Goal: Information Seeking & Learning: Learn about a topic

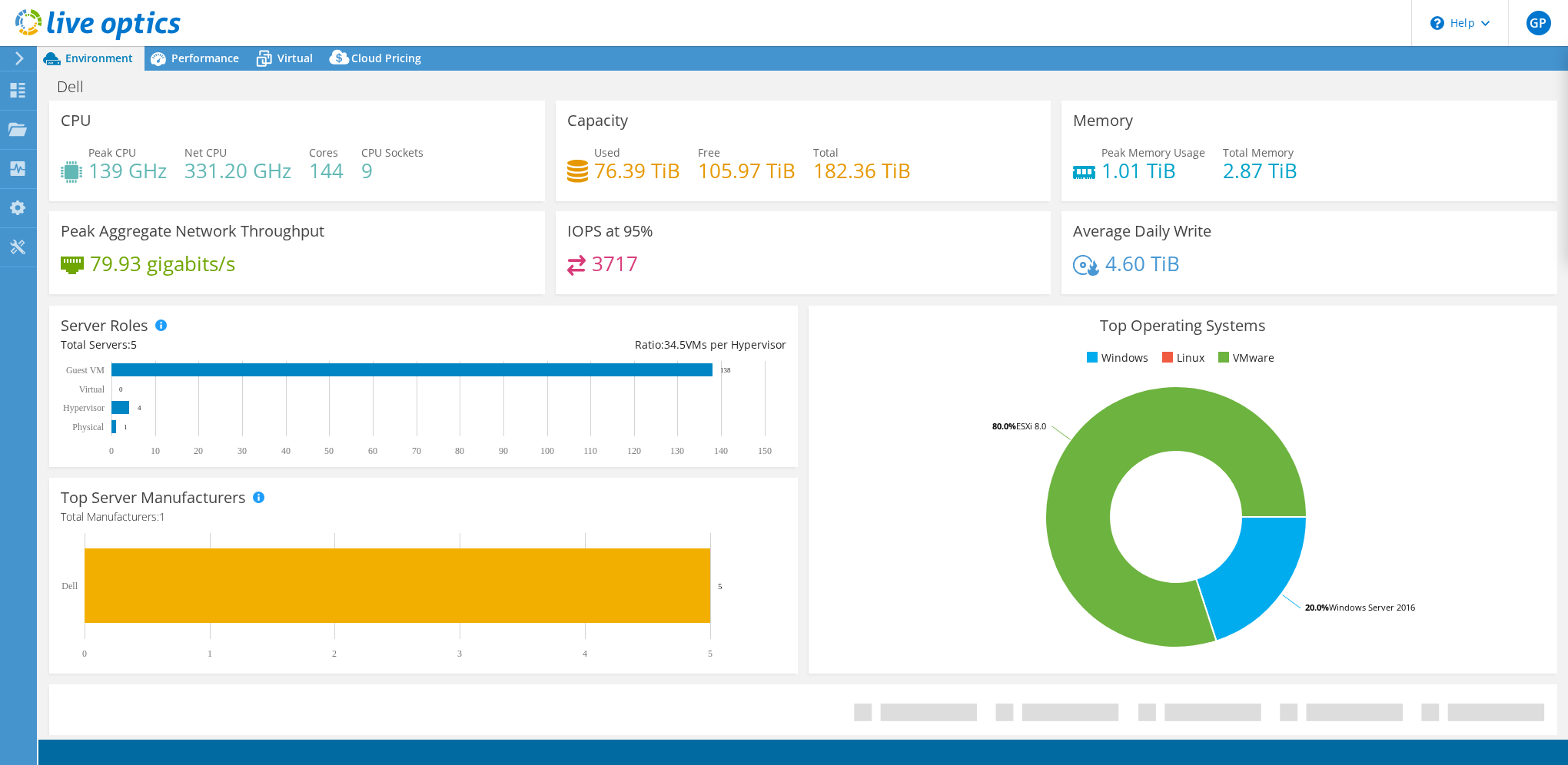
select select "USWest"
select select "USD"
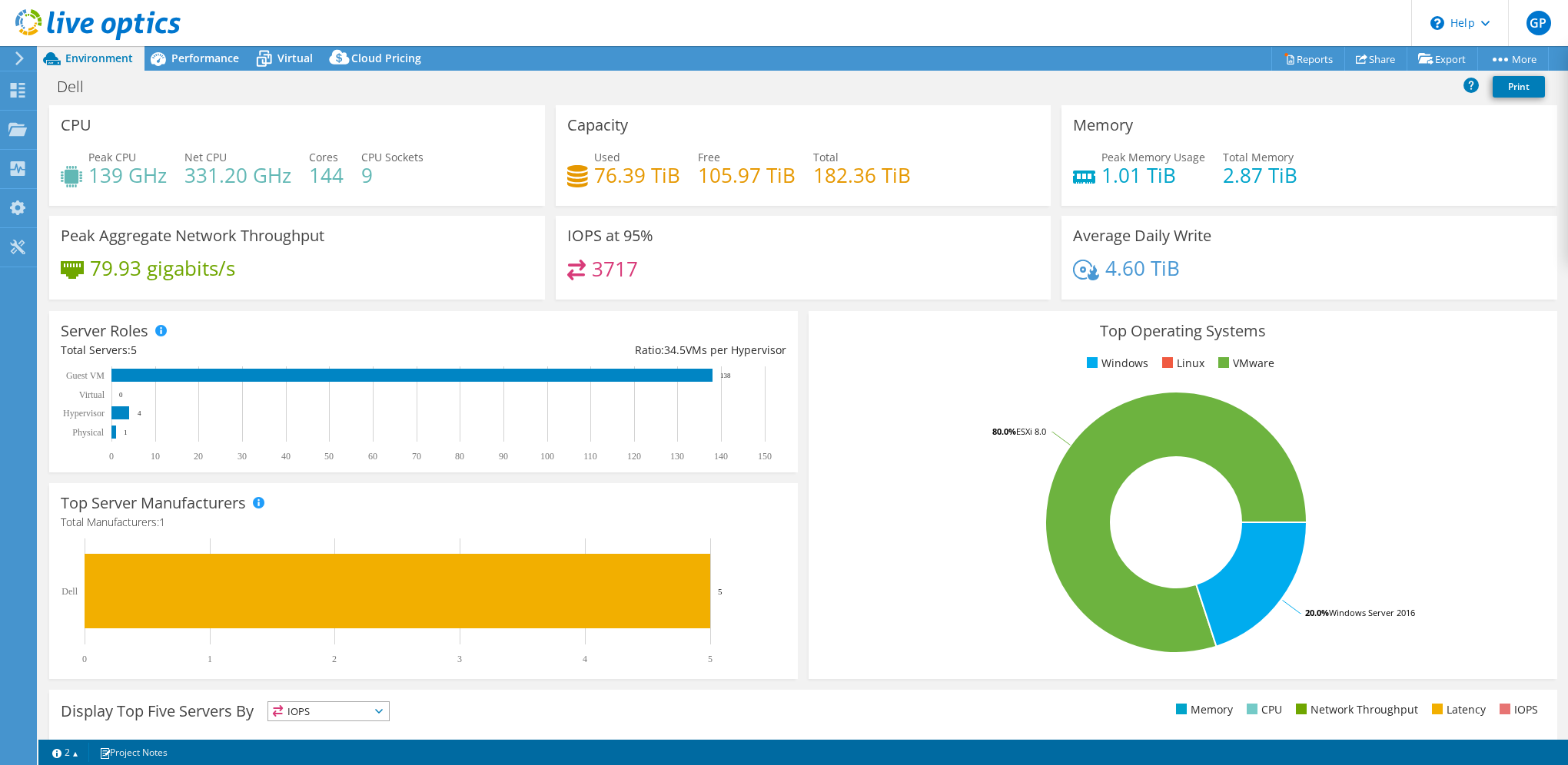
click at [618, 76] on div "Dell Print" at bounding box center [803, 87] width 1530 height 29
click at [22, 56] on use at bounding box center [19, 58] width 9 height 13
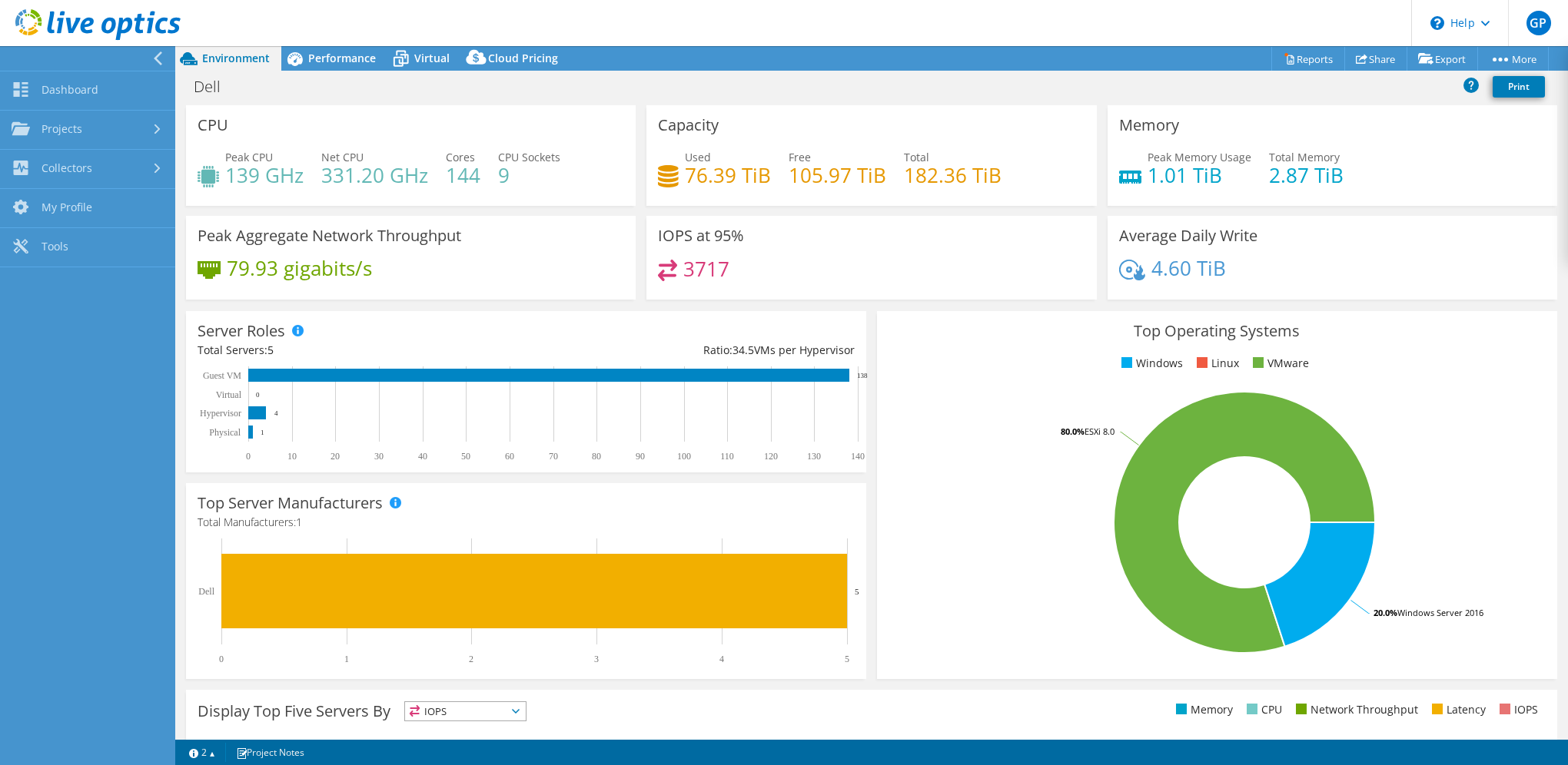
click at [151, 57] on div at bounding box center [83, 58] width 175 height 25
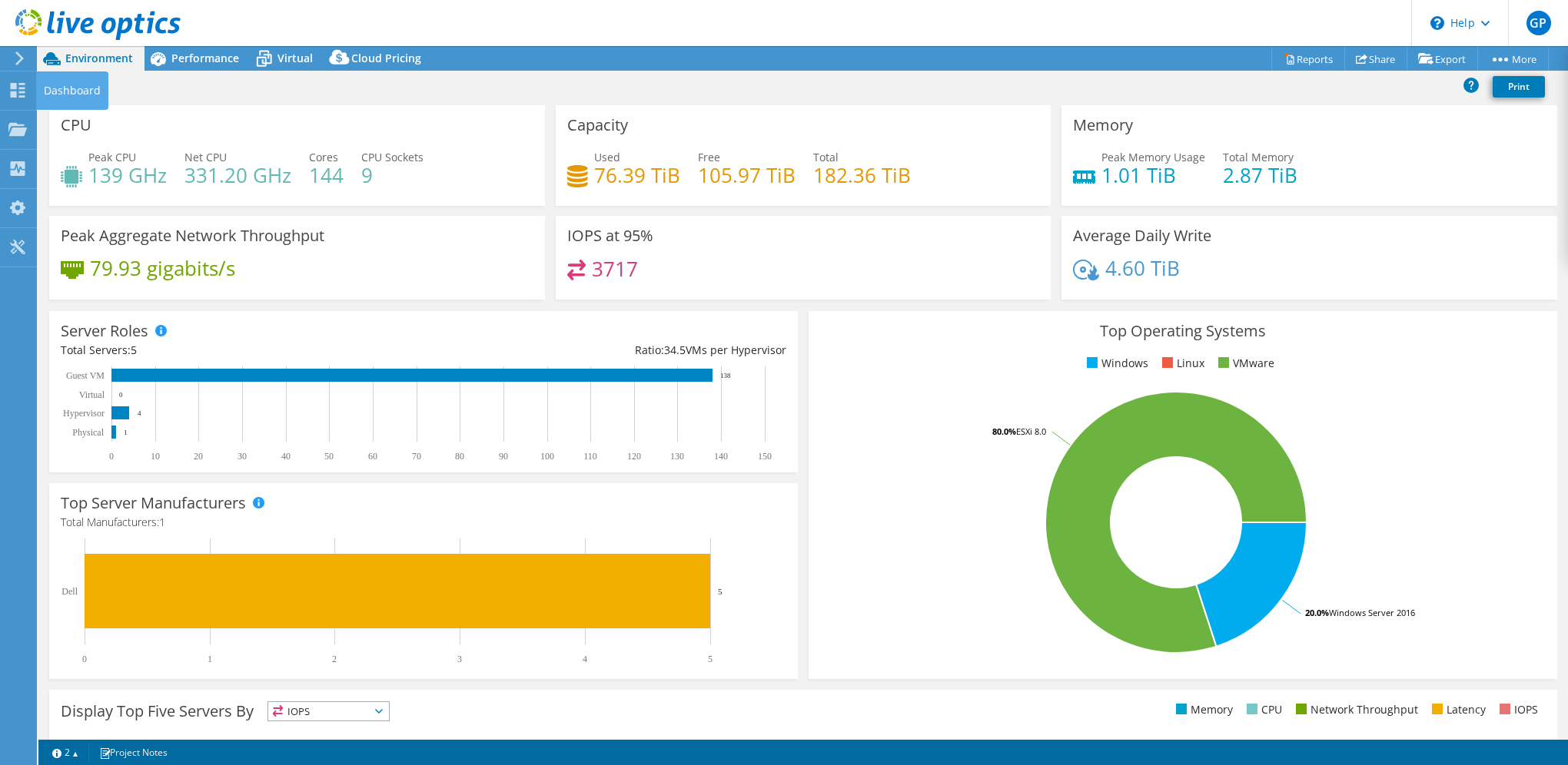
click at [13, 62] on icon at bounding box center [19, 58] width 11 height 13
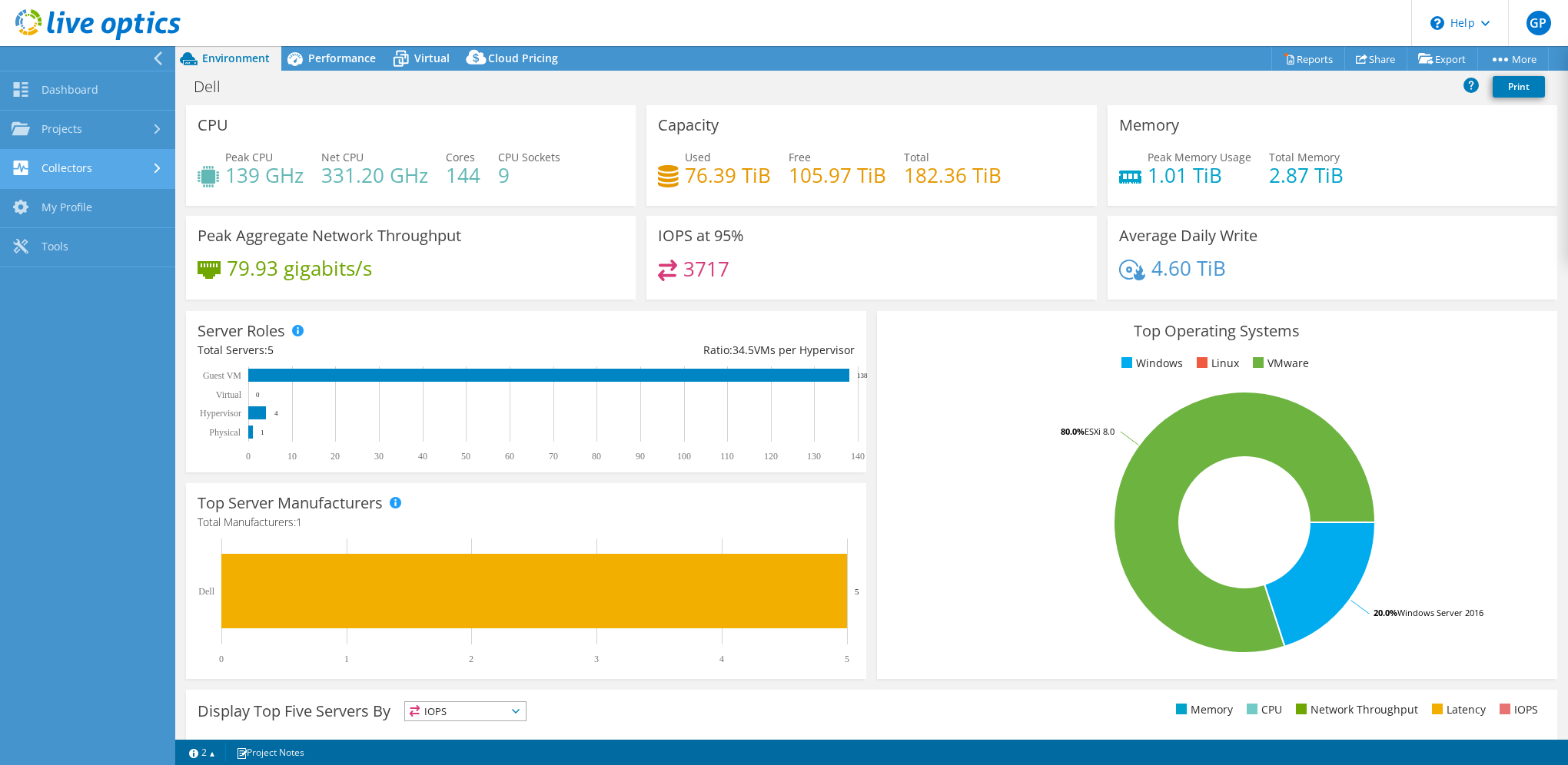
click at [156, 163] on use at bounding box center [158, 168] width 6 height 10
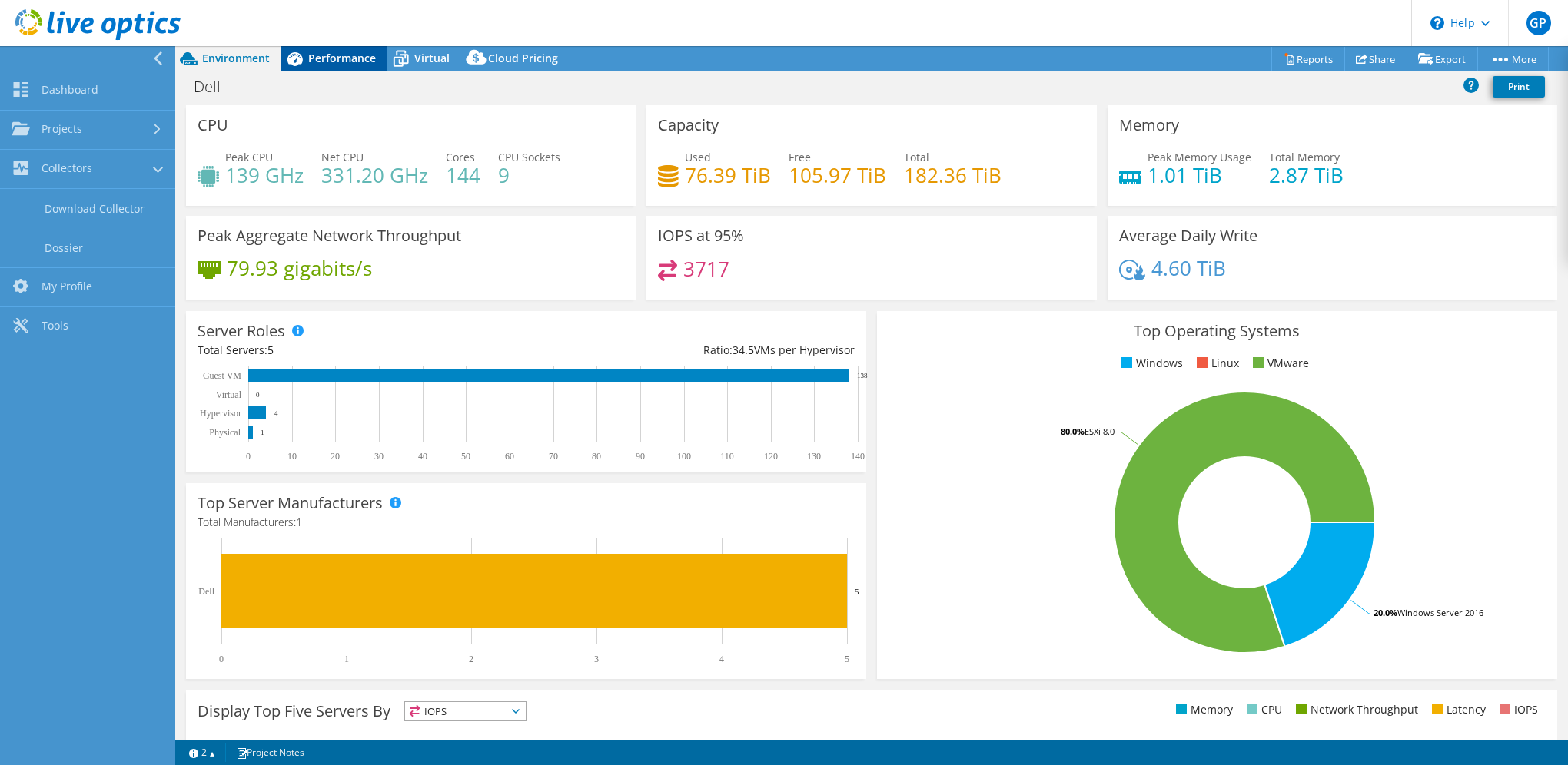
click at [340, 64] on span "Performance" at bounding box center [342, 57] width 68 height 14
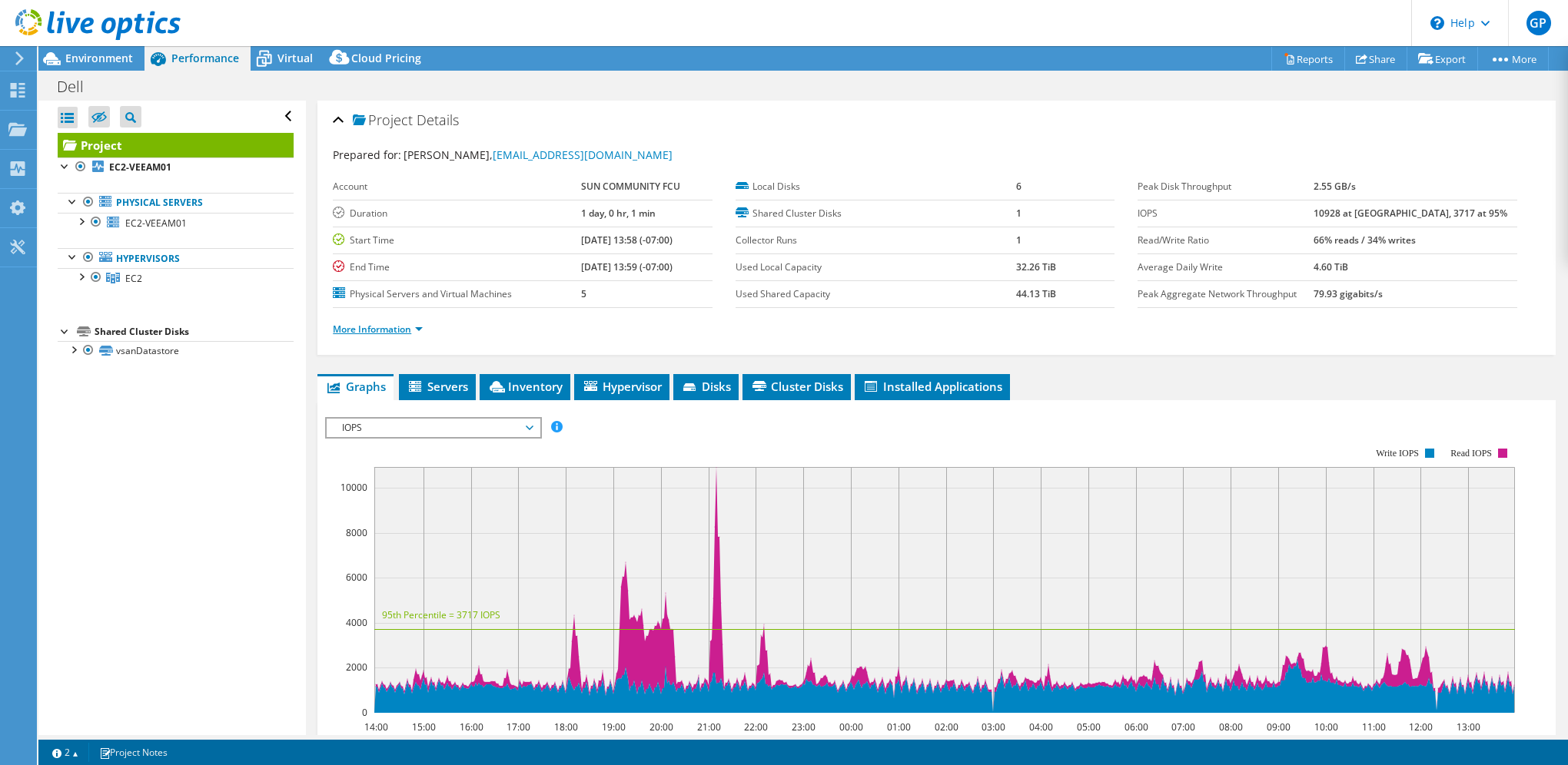
click at [410, 327] on link "More Information" at bounding box center [377, 329] width 90 height 13
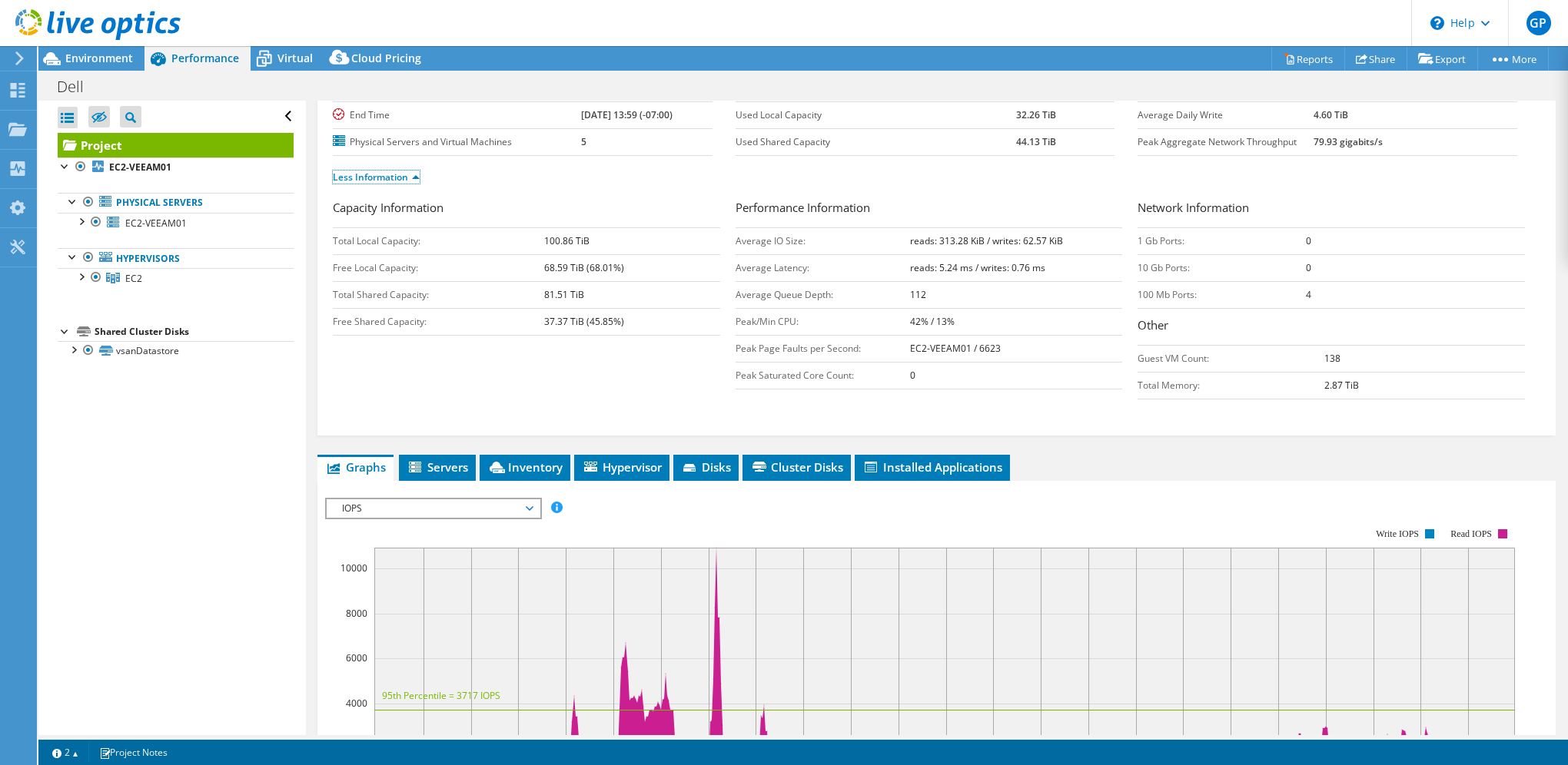
scroll to position [230, 0]
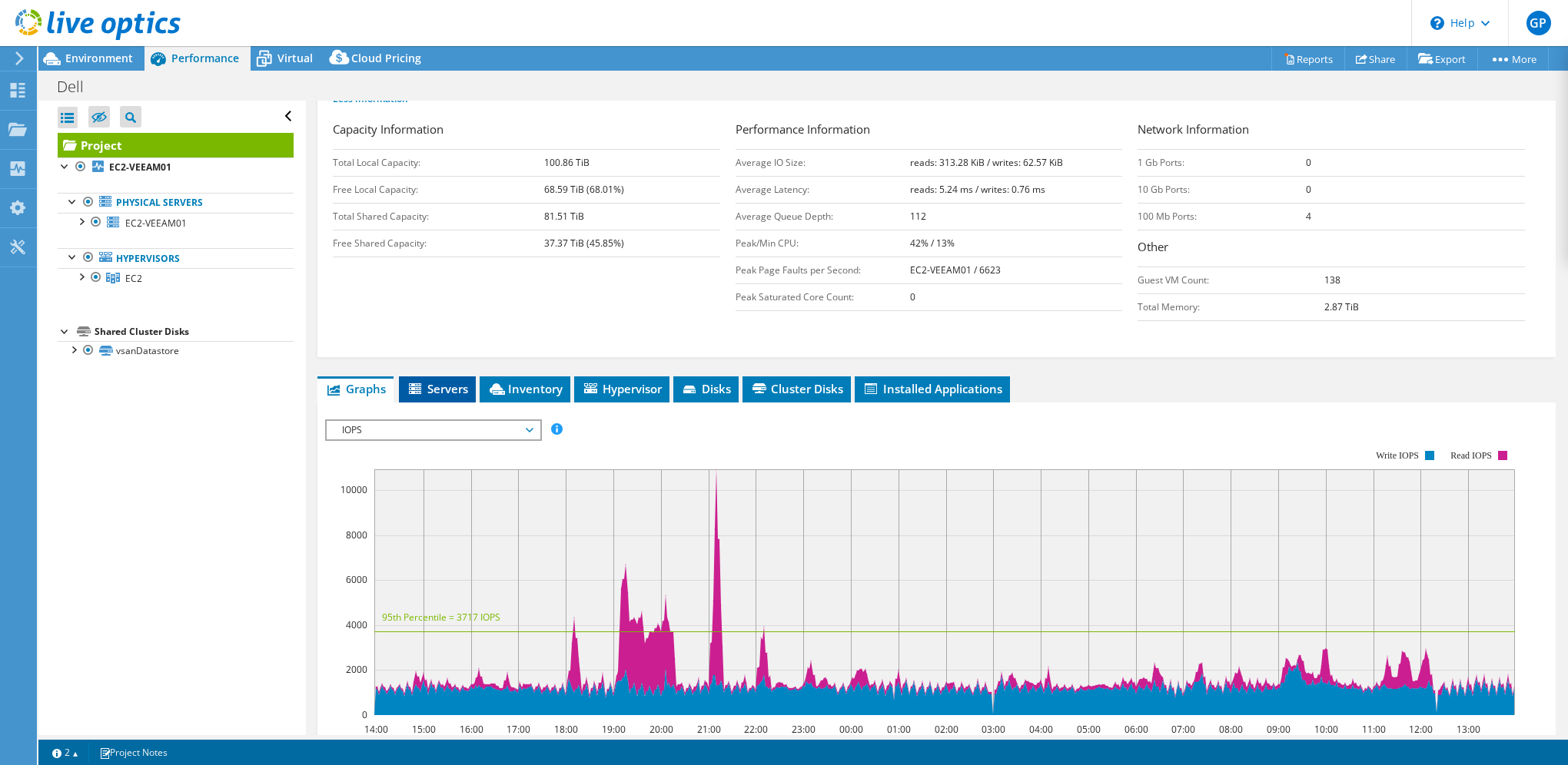
click at [430, 384] on span "Servers" at bounding box center [438, 389] width 61 height 15
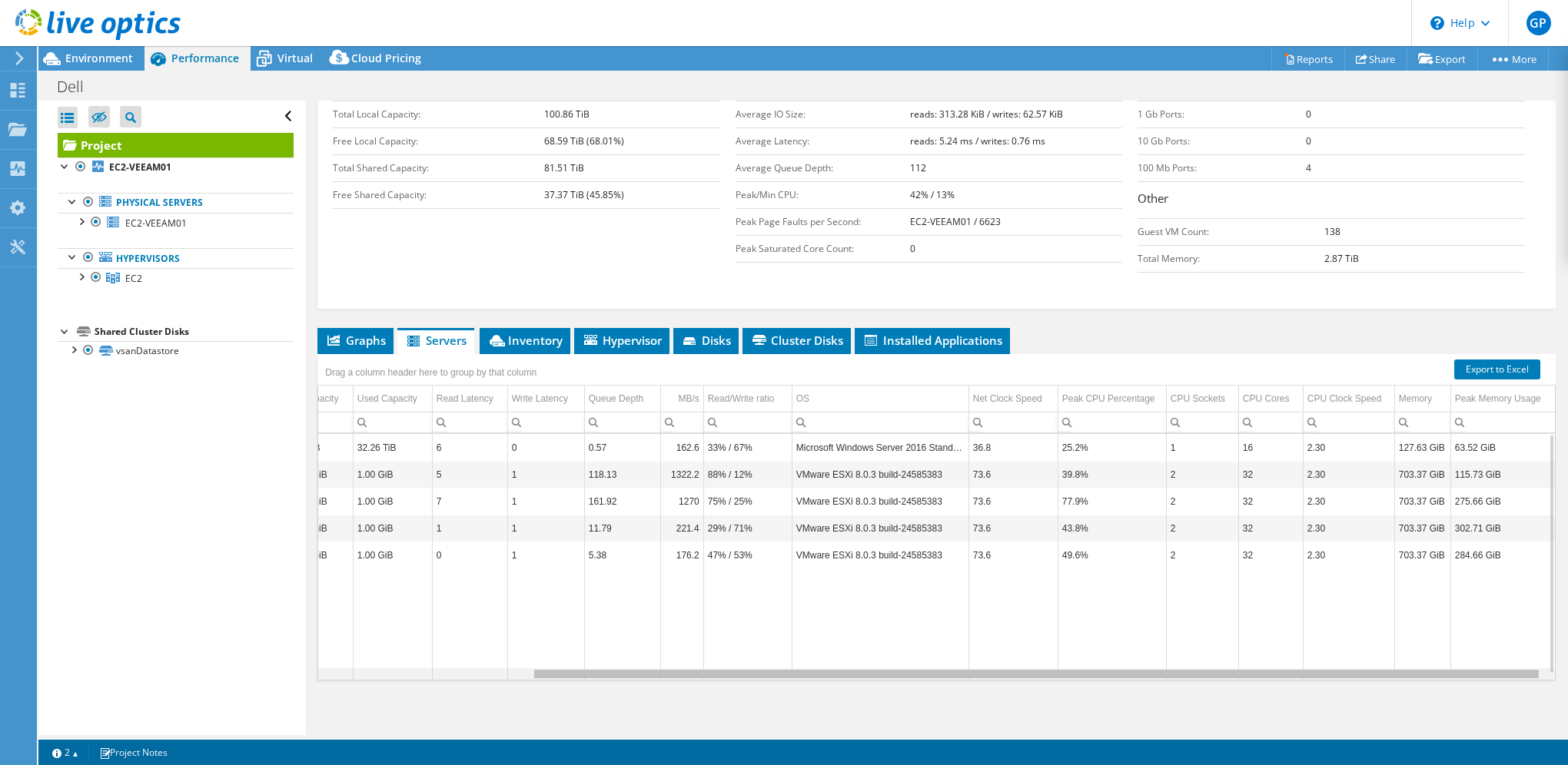
scroll to position [0, 265]
drag, startPoint x: 1316, startPoint y: 669, endPoint x: 1562, endPoint y: 654, distance: 246.5
click at [1562, 654] on body "GP End User [PERSON_NAME] [EMAIL_ADDRESS][DOMAIN_NAME] SUN COMMUNITY FCU My Pro…" at bounding box center [784, 382] width 1568 height 765
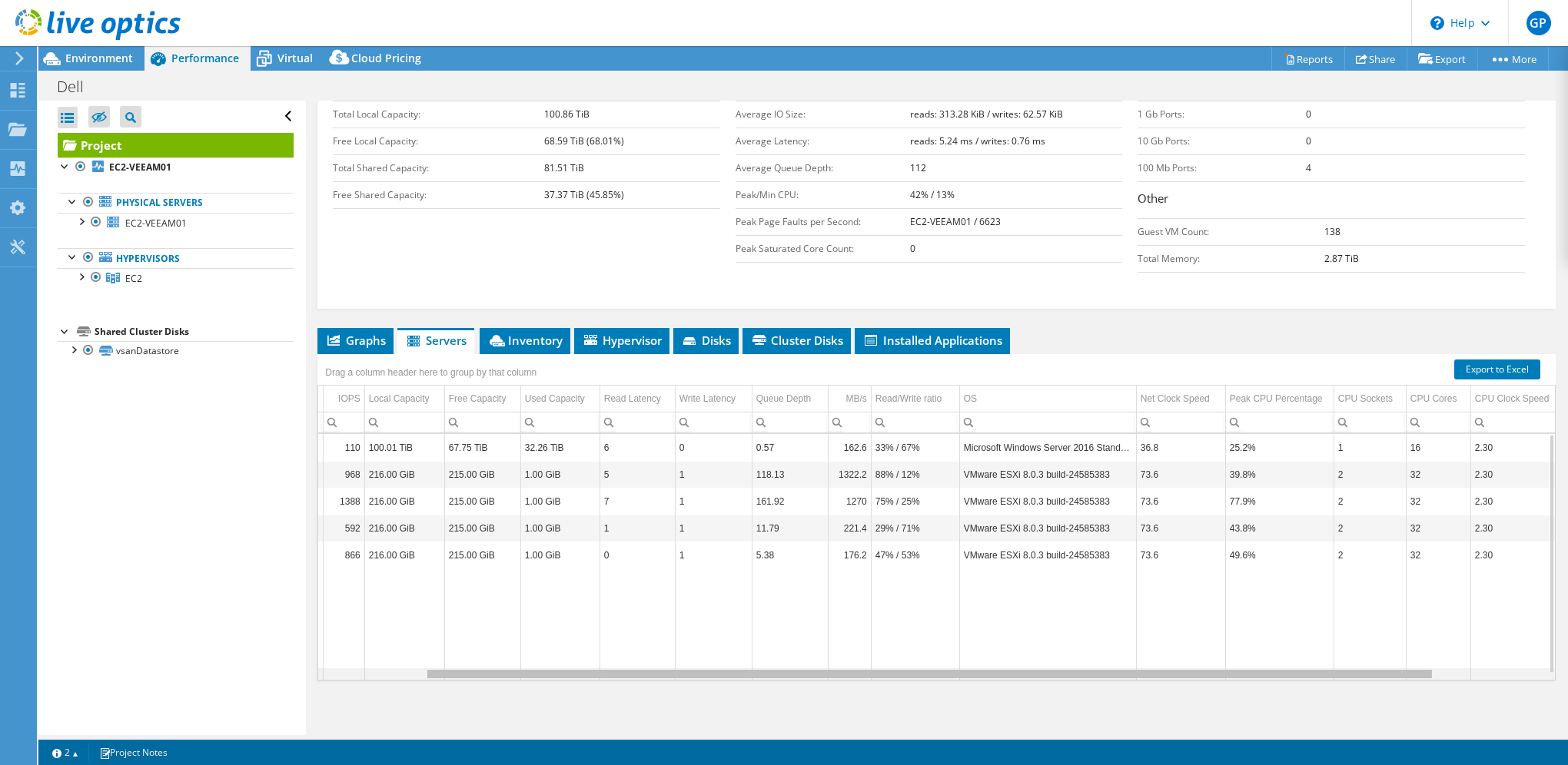
scroll to position [0, 0]
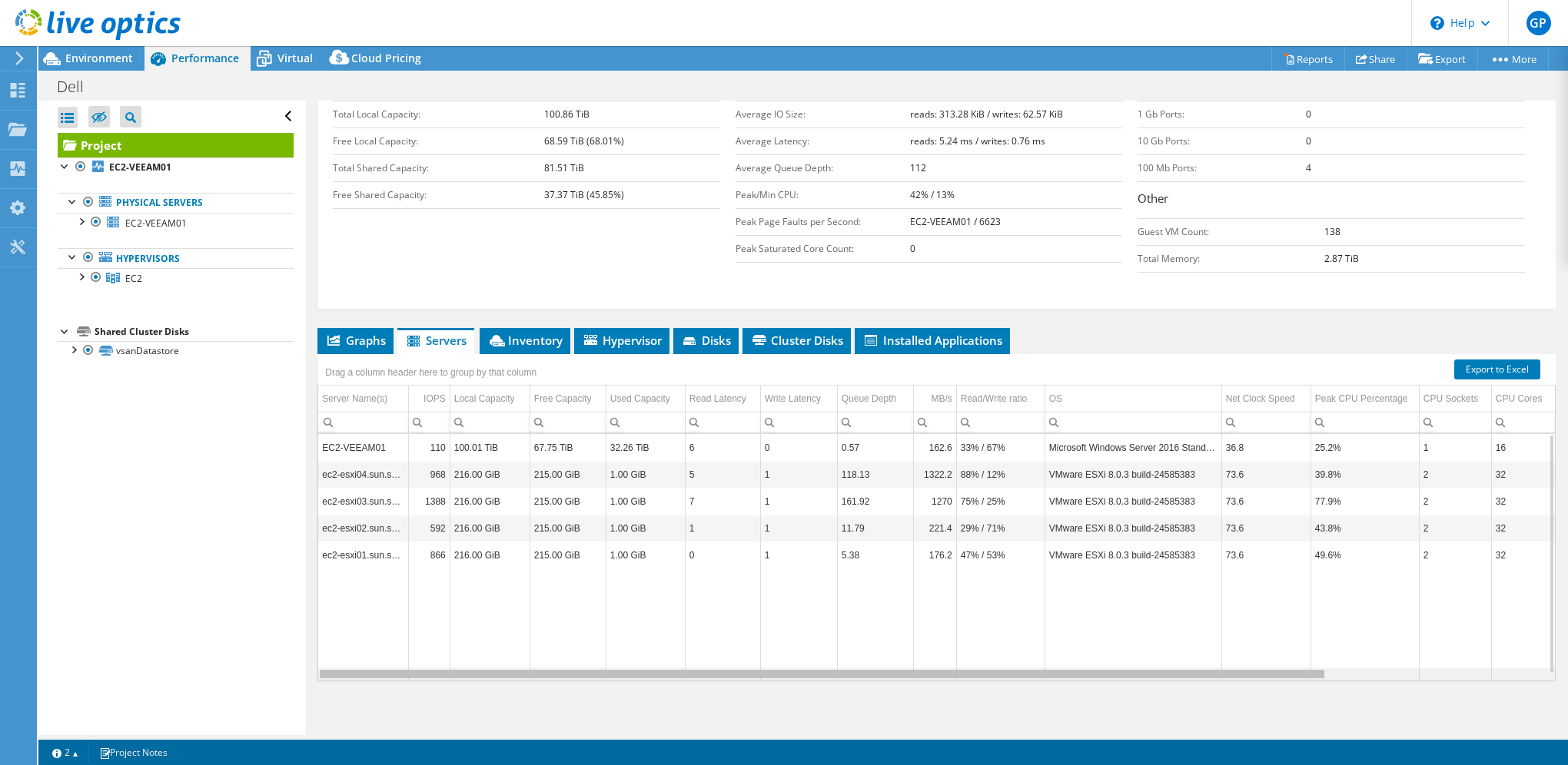
drag, startPoint x: 607, startPoint y: 669, endPoint x: 391, endPoint y: 667, distance: 216.0
click at [391, 667] on body "GP End User [PERSON_NAME] [EMAIL_ADDRESS][DOMAIN_NAME] SUN COMMUNITY FCU My Pro…" at bounding box center [784, 382] width 1568 height 765
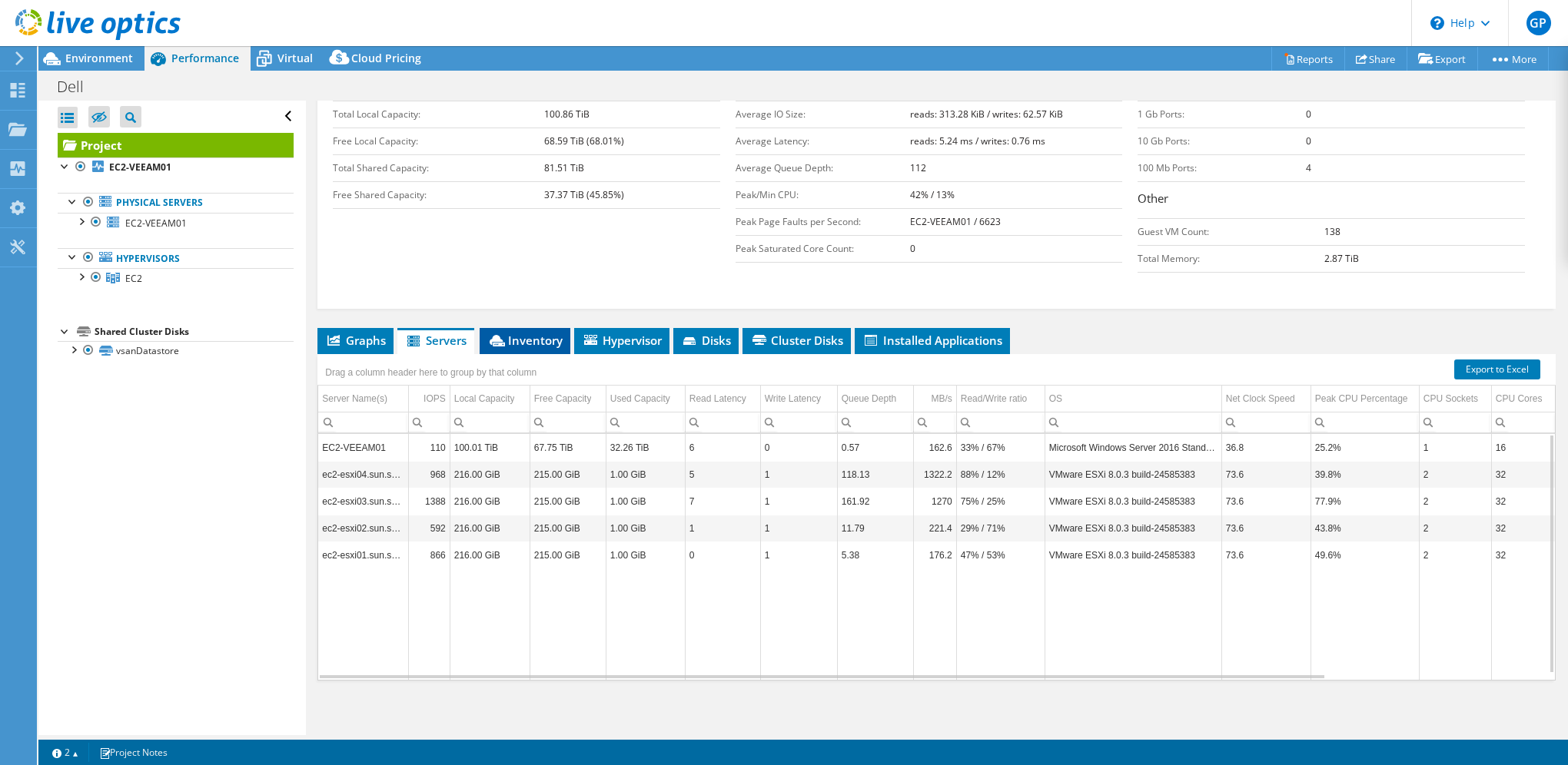
click at [528, 332] on span "Inventory" at bounding box center [525, 340] width 75 height 15
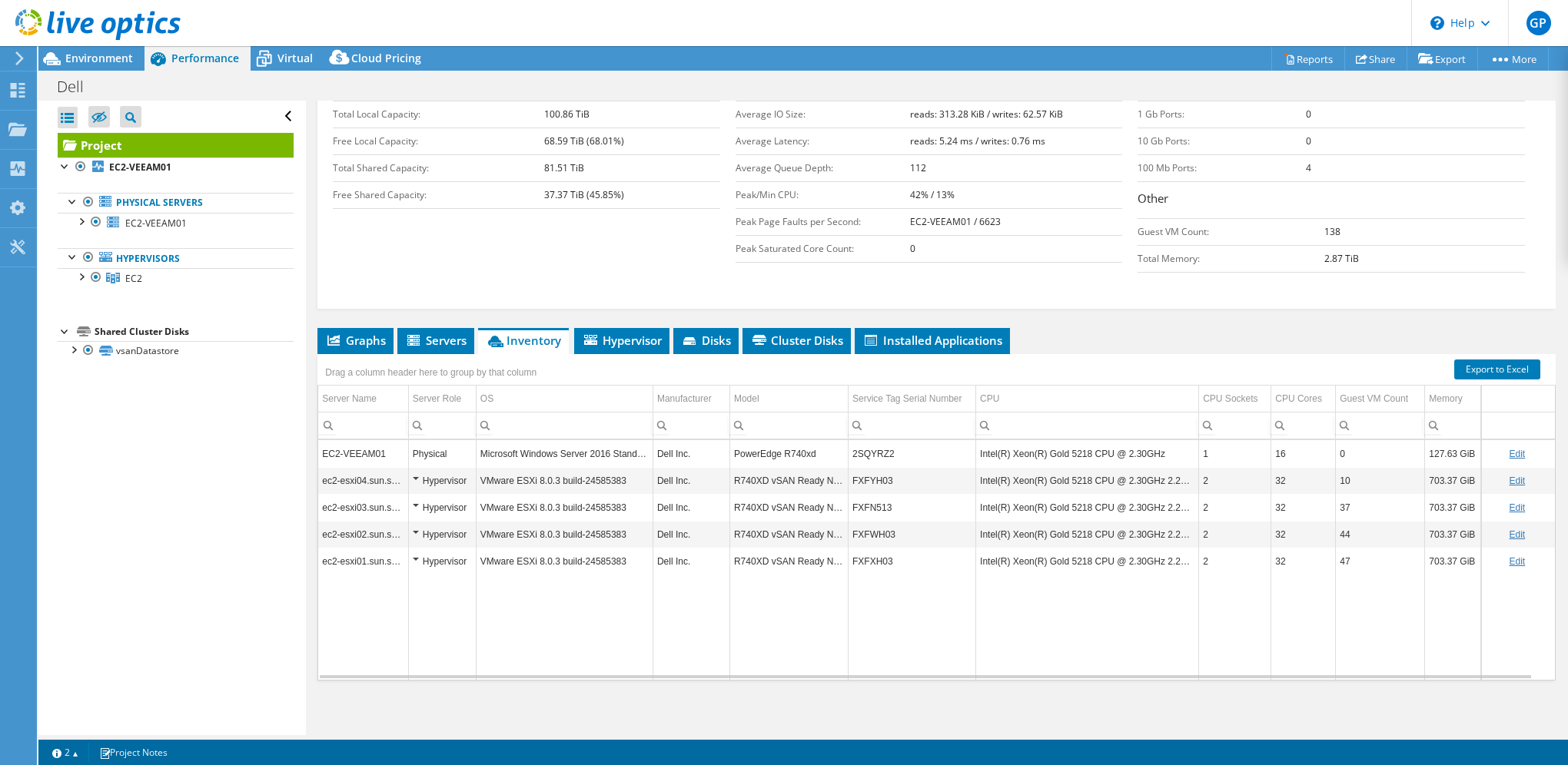
click at [627, 354] on div "Drag a column header here to group by that column" at bounding box center [936, 364] width 1238 height 20
click at [631, 335] on span "Hypervisor" at bounding box center [622, 340] width 80 height 15
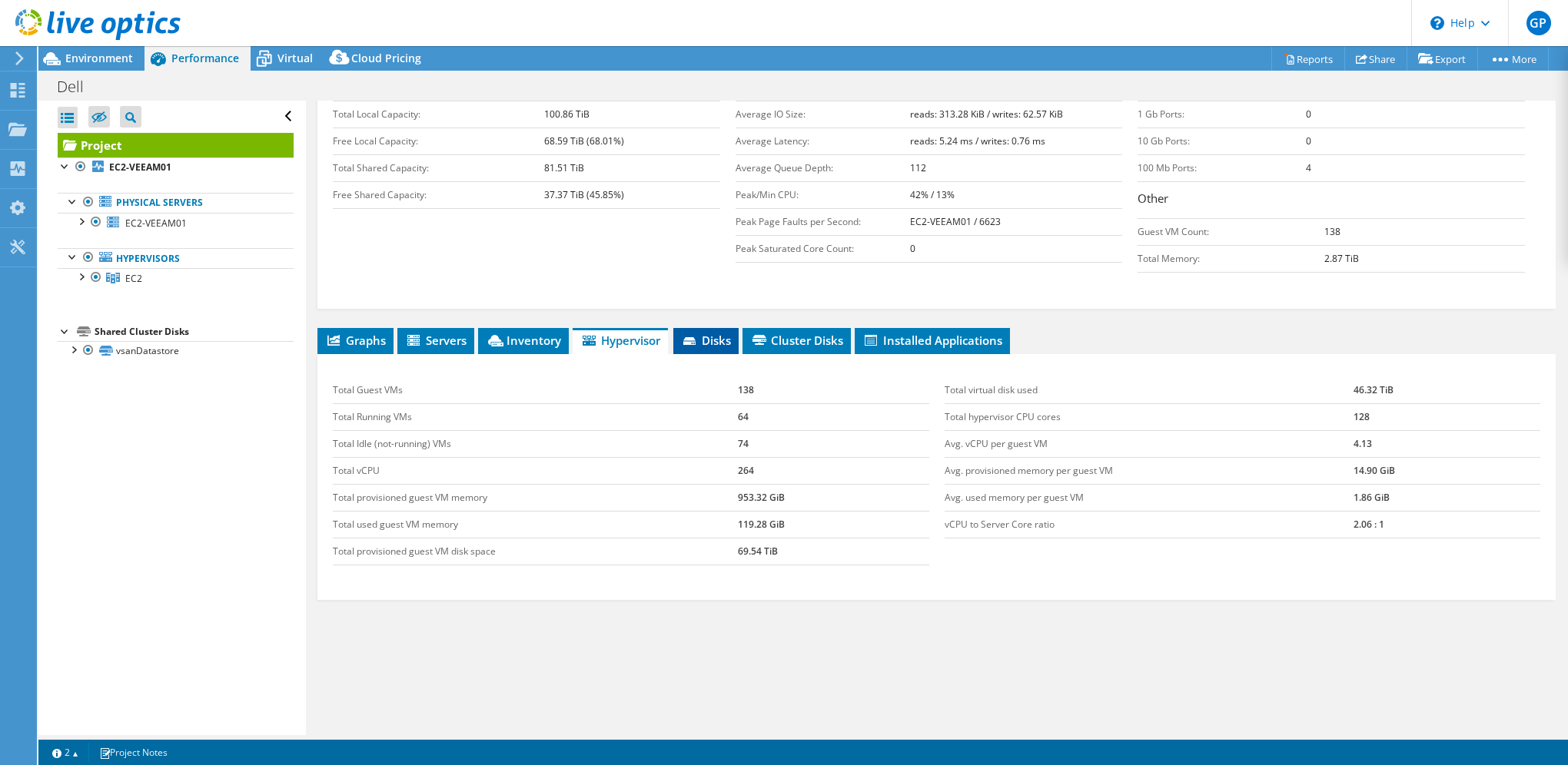
click at [729, 332] on span "Disks" at bounding box center [706, 340] width 50 height 15
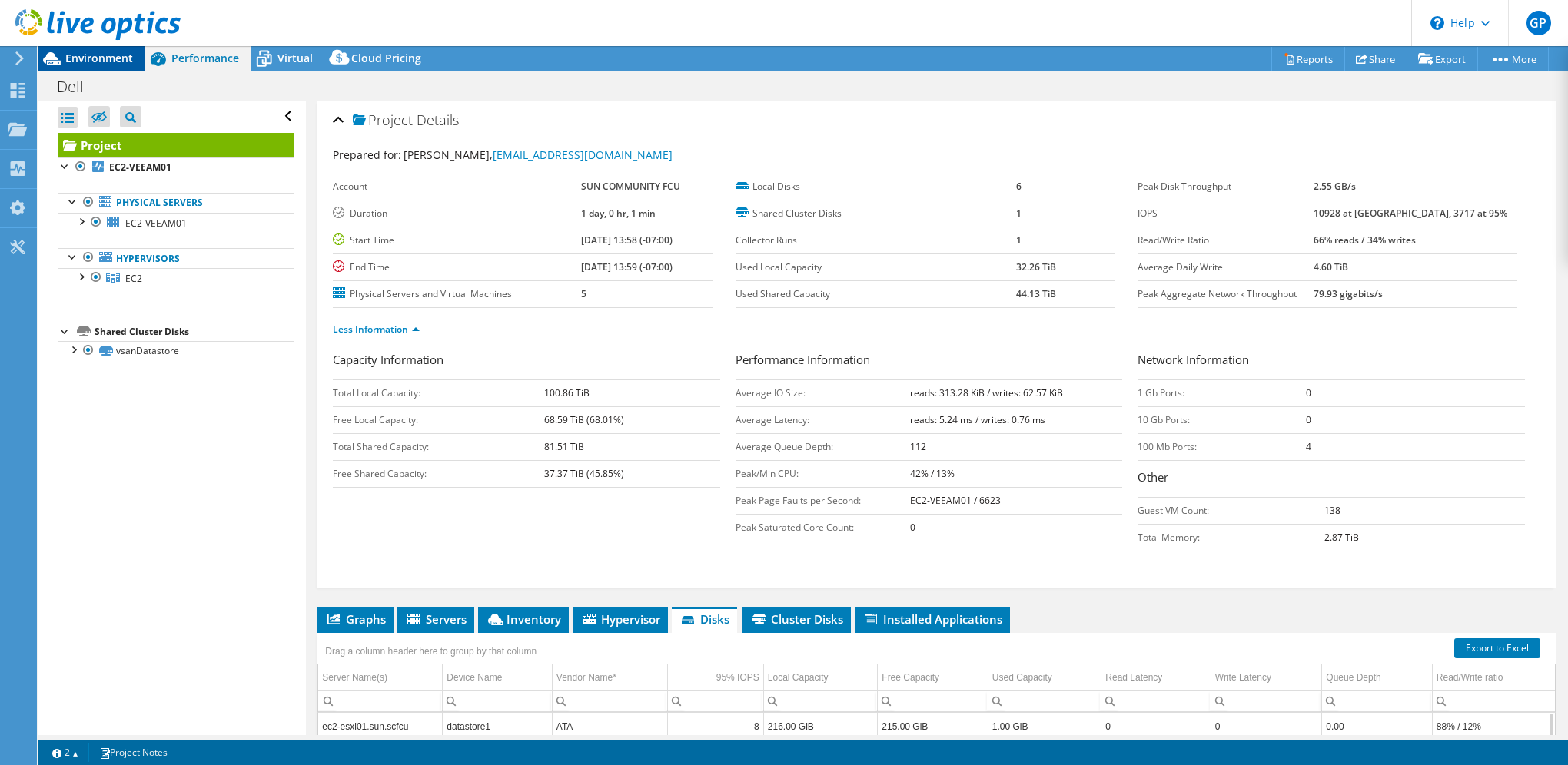
click at [119, 60] on span "Environment" at bounding box center [98, 57] width 68 height 14
